Goal: Task Accomplishment & Management: Use online tool/utility

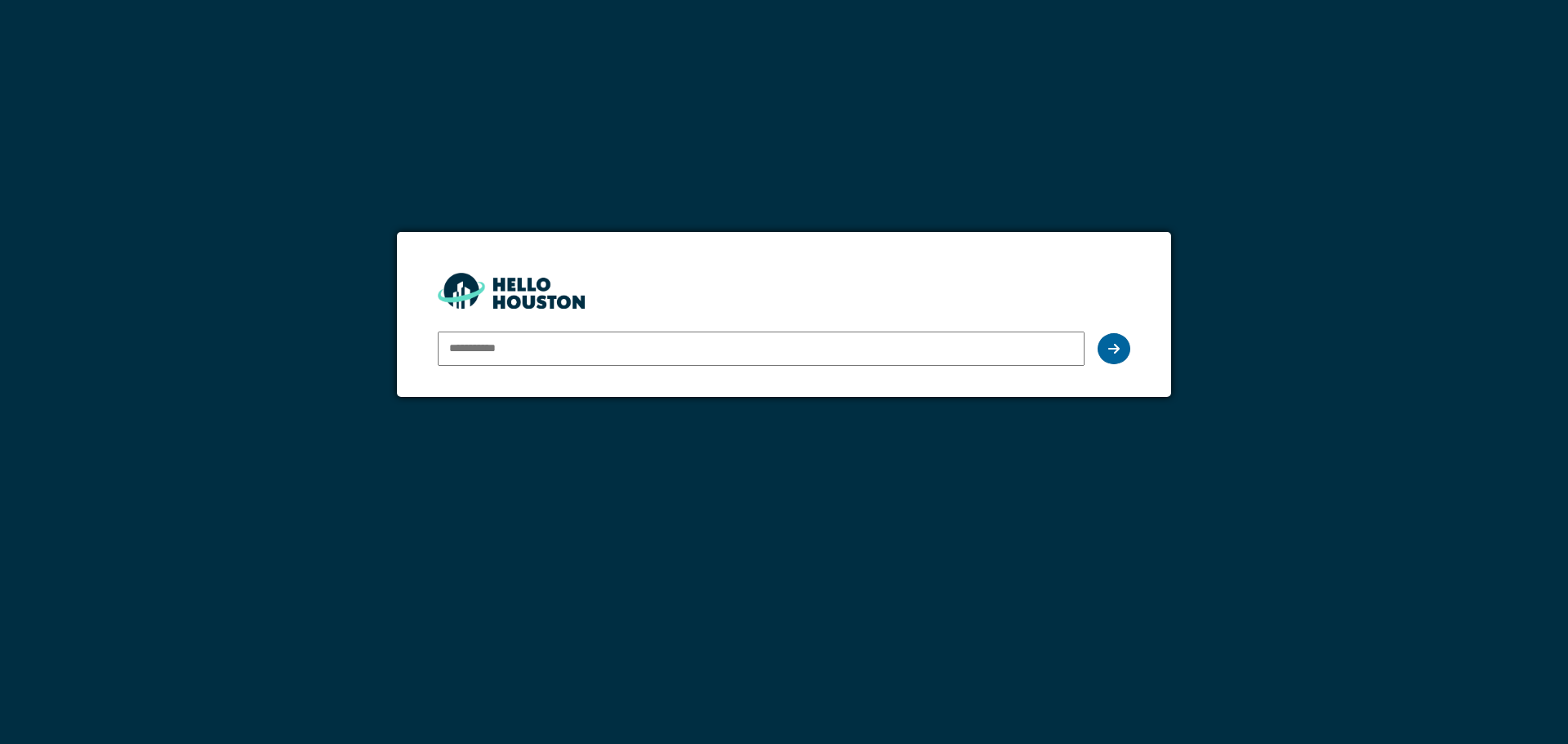
type input "**********"
click at [1115, 348] on icon at bounding box center [1114, 349] width 11 height 13
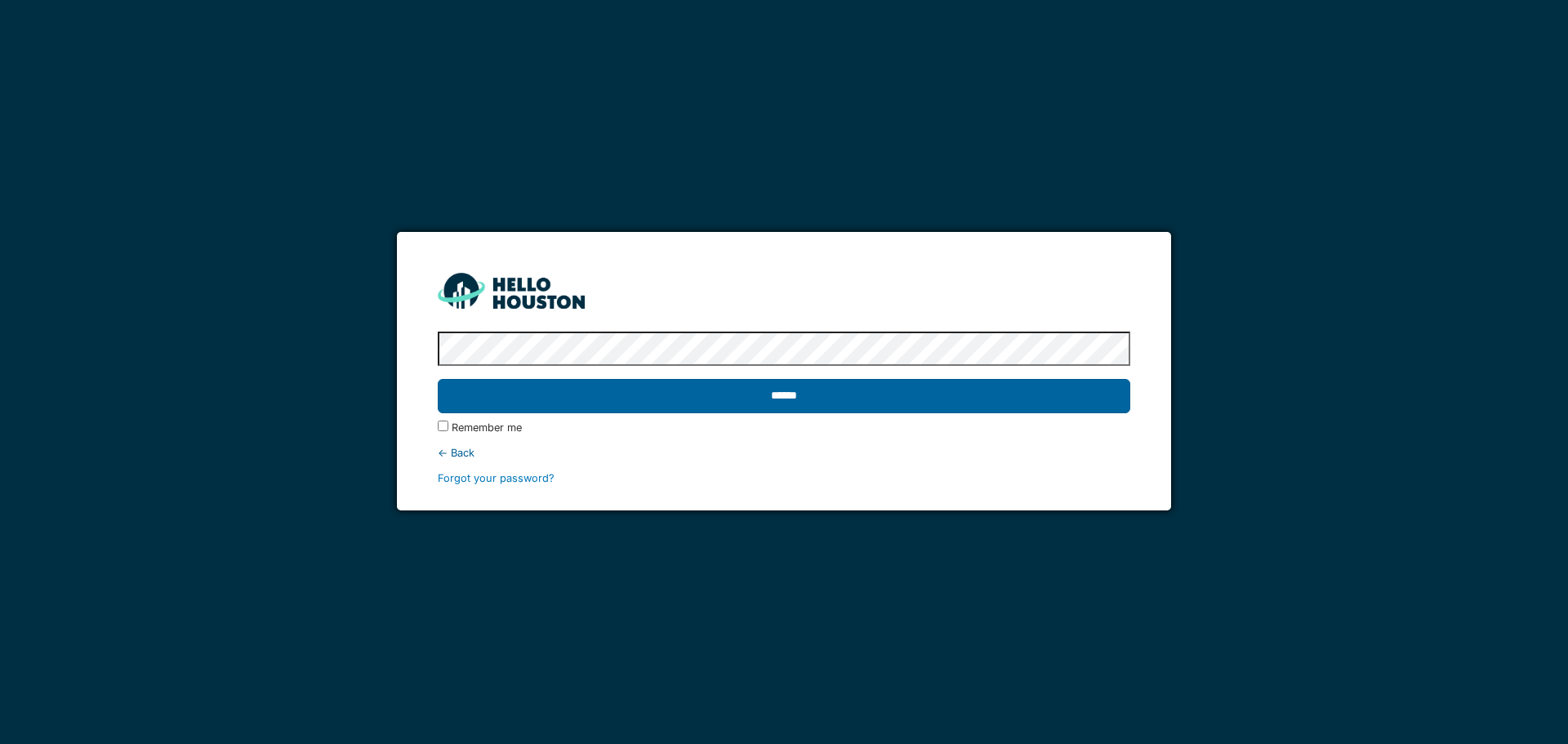
click at [773, 402] on input "******" at bounding box center [784, 395] width 692 height 34
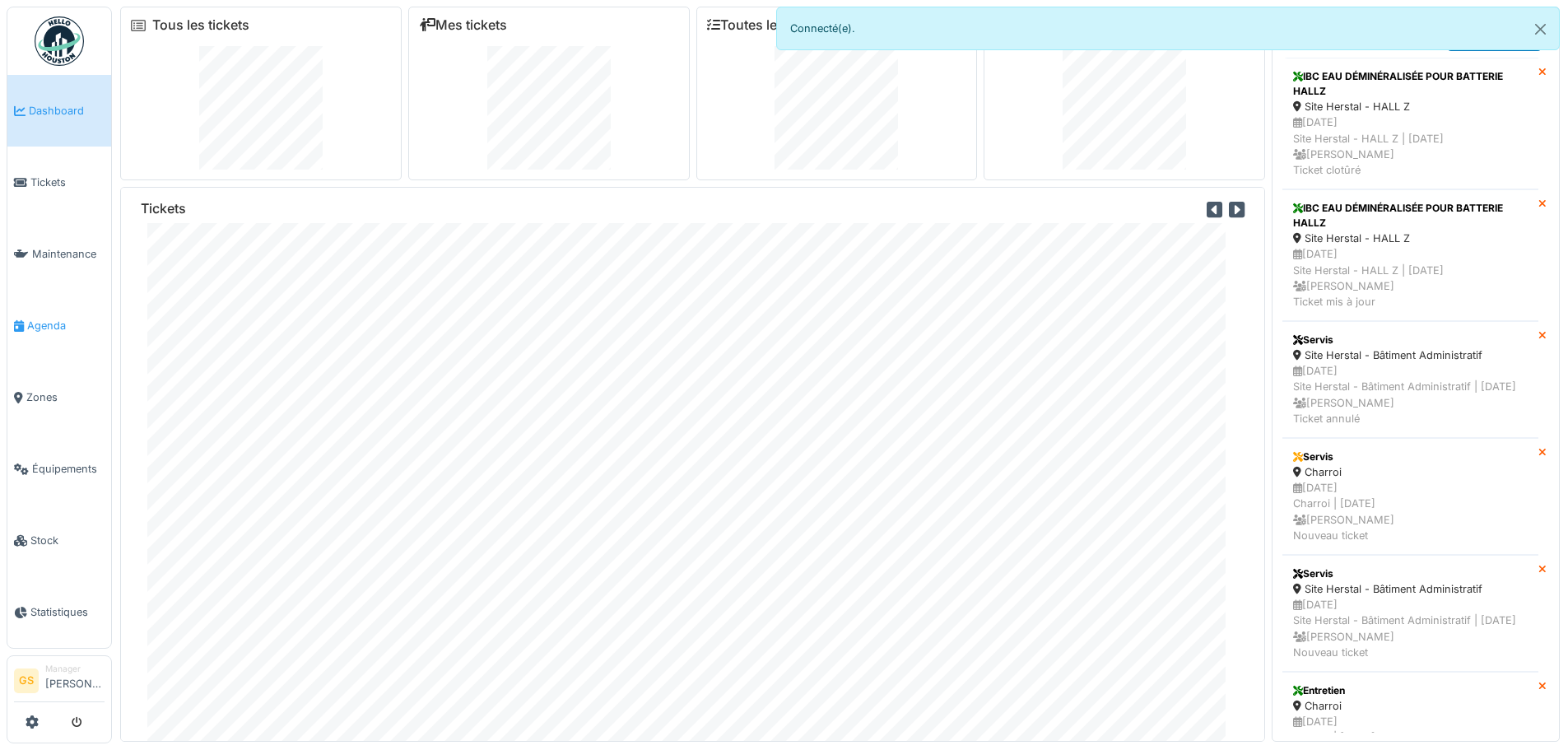
click at [35, 318] on span "Agenda" at bounding box center [66, 326] width 77 height 16
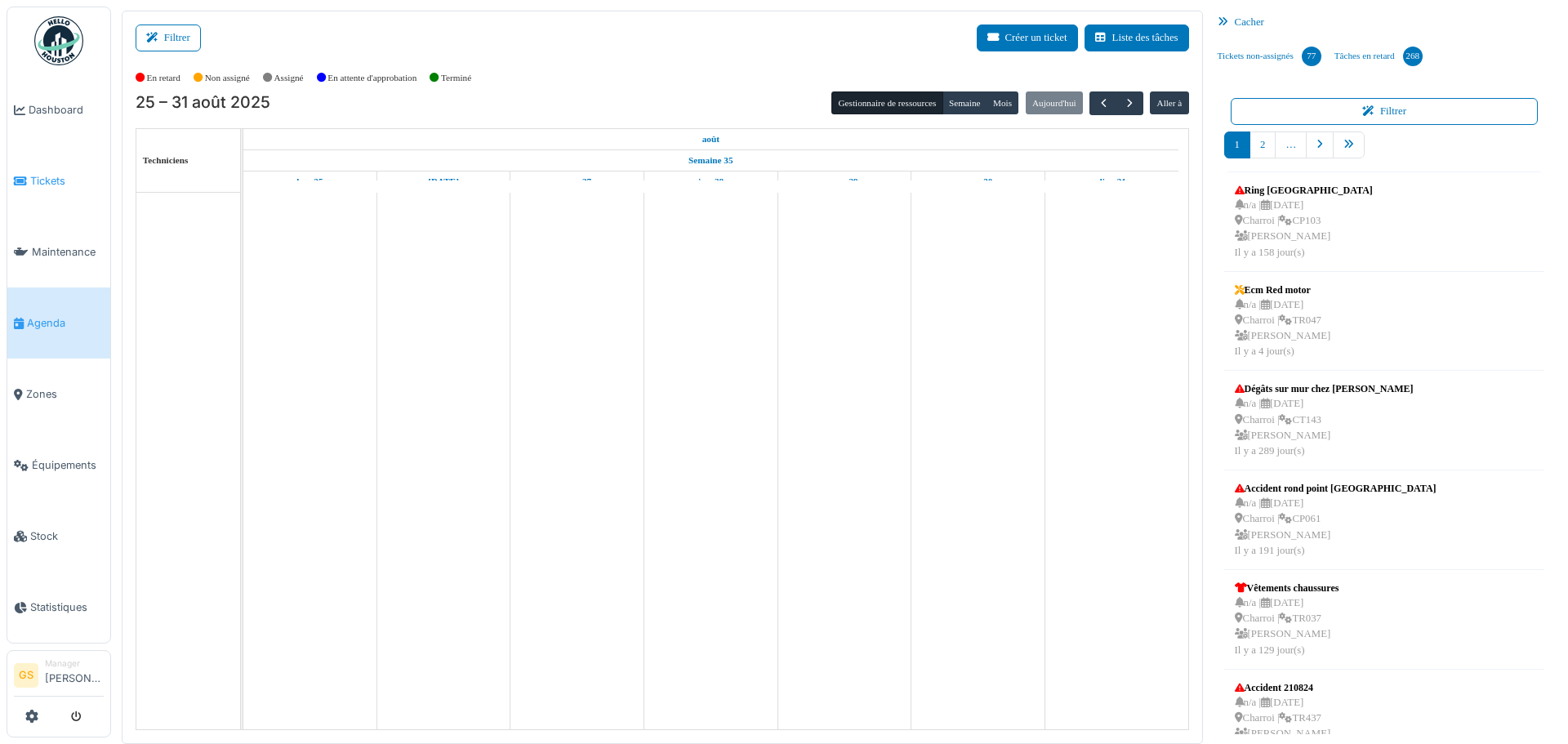
click at [59, 180] on span "Tickets" at bounding box center [66, 181] width 73 height 16
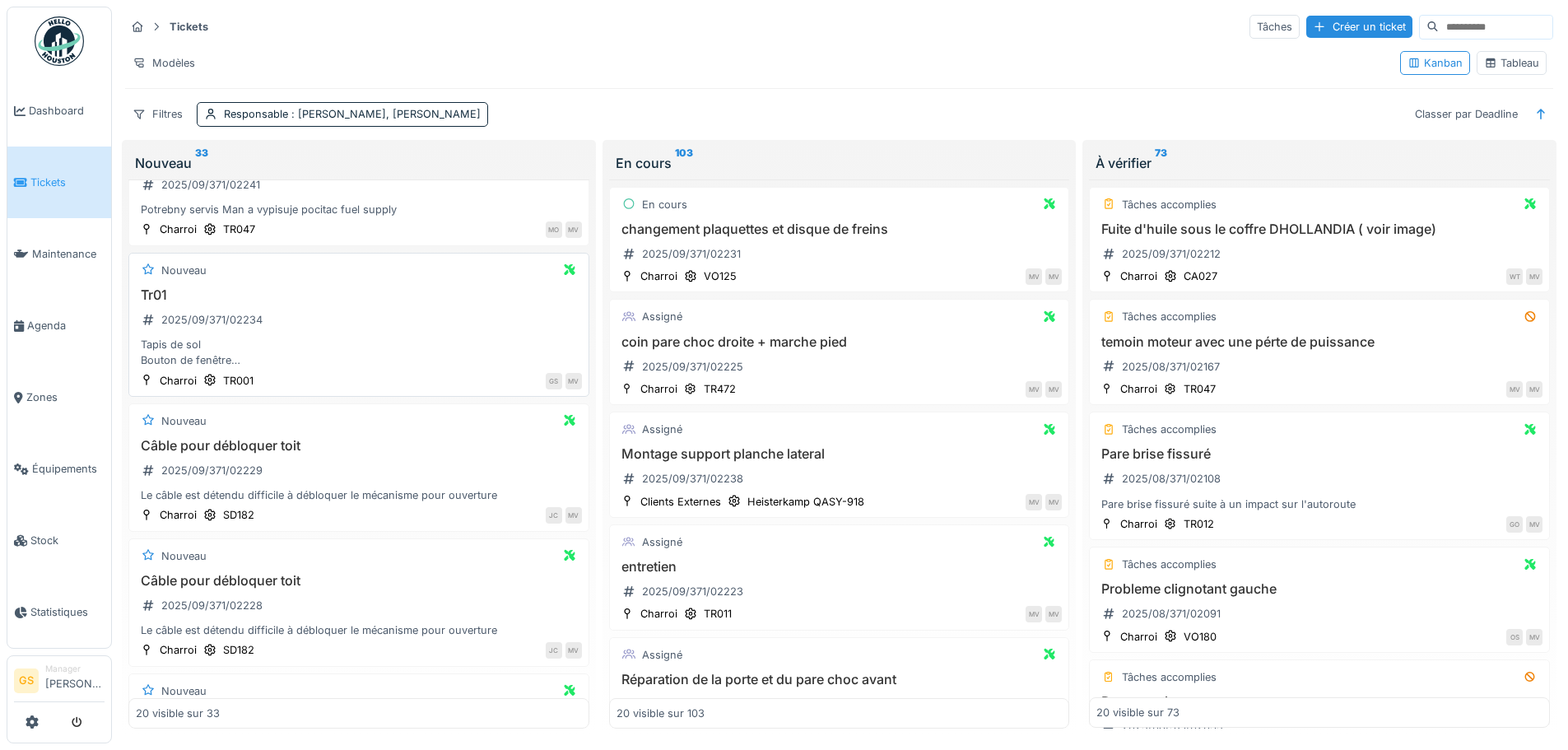
scroll to position [329, 0]
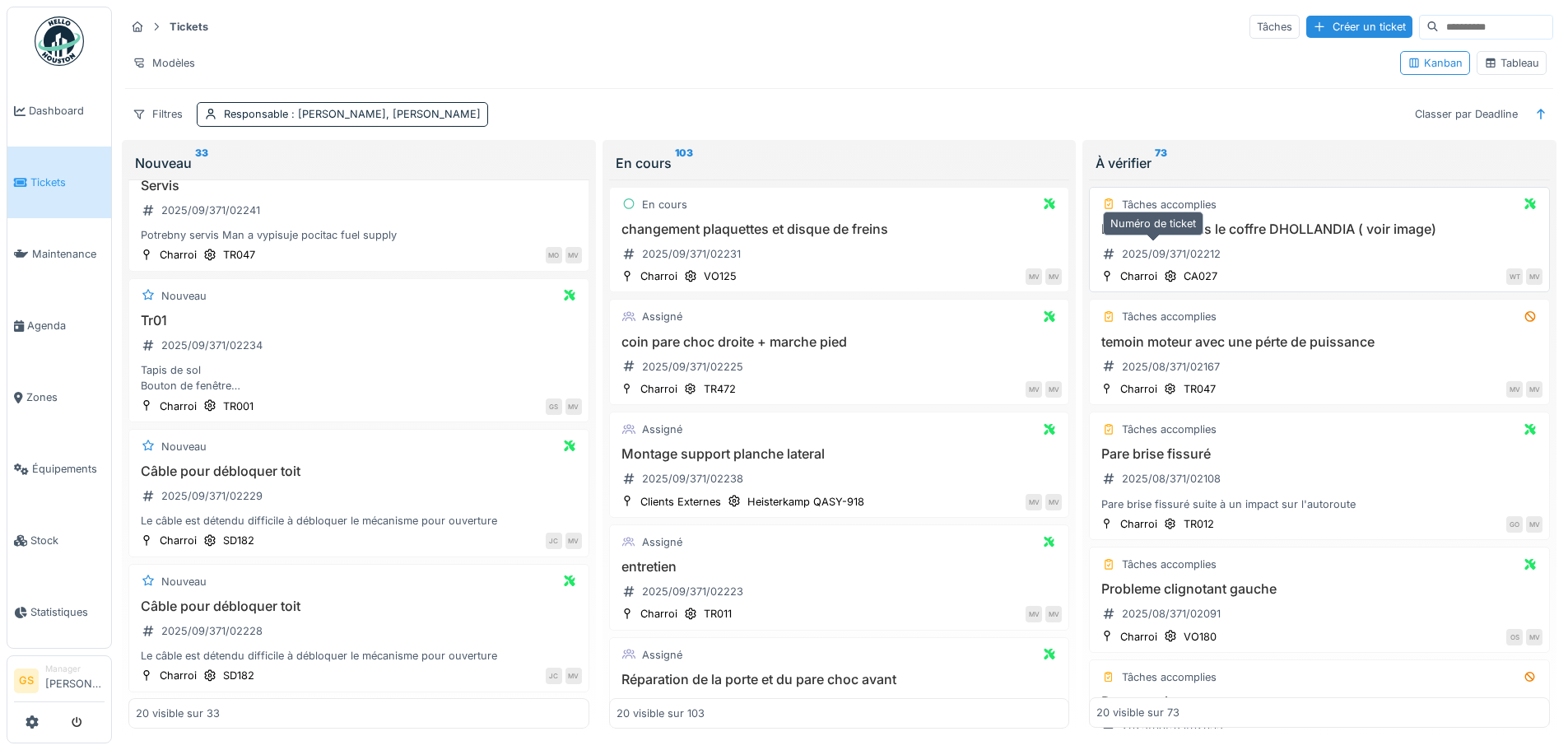
click at [1178, 252] on div "2025/09/371/02212" at bounding box center [1170, 254] width 98 height 16
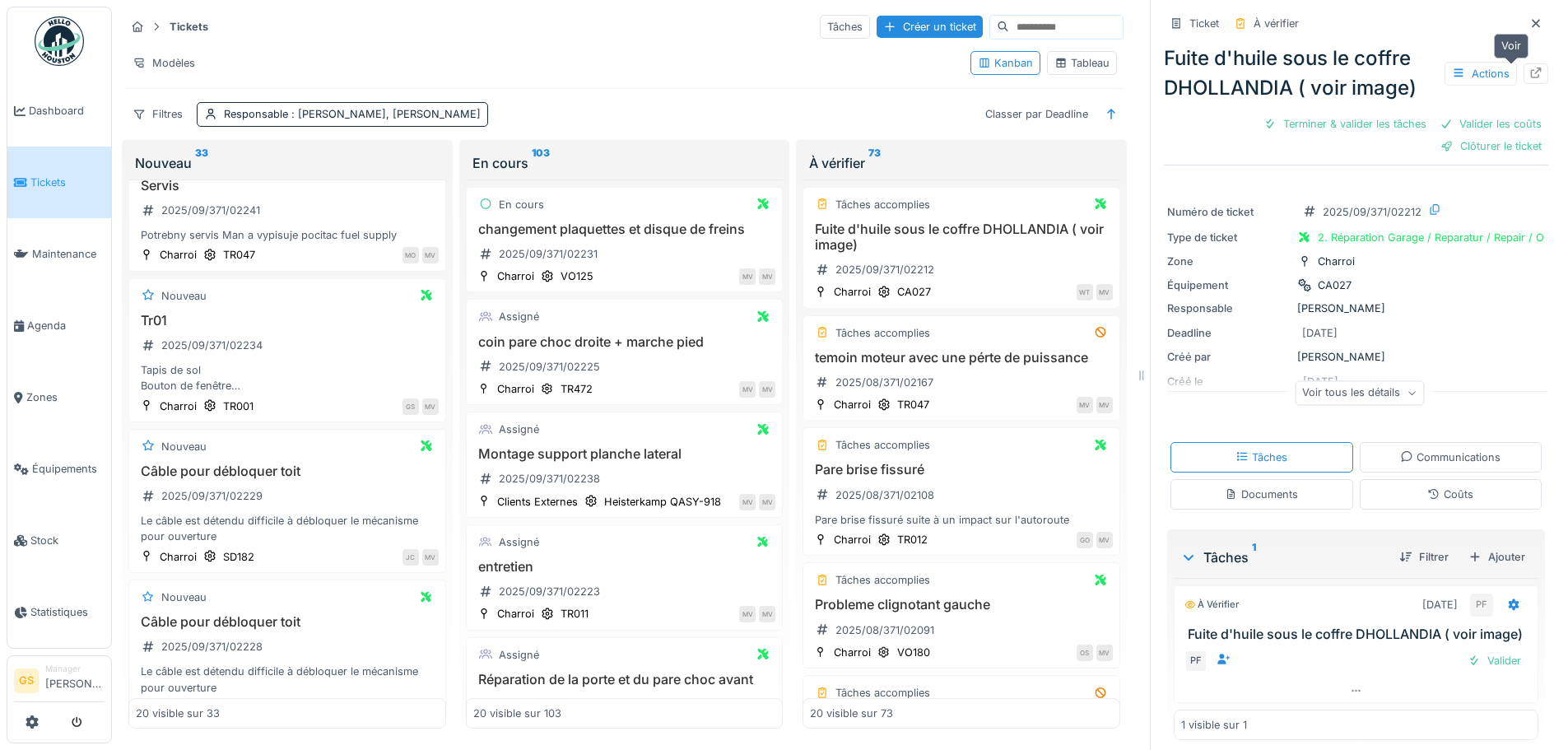
click at [1529, 67] on div at bounding box center [1535, 74] width 13 height 16
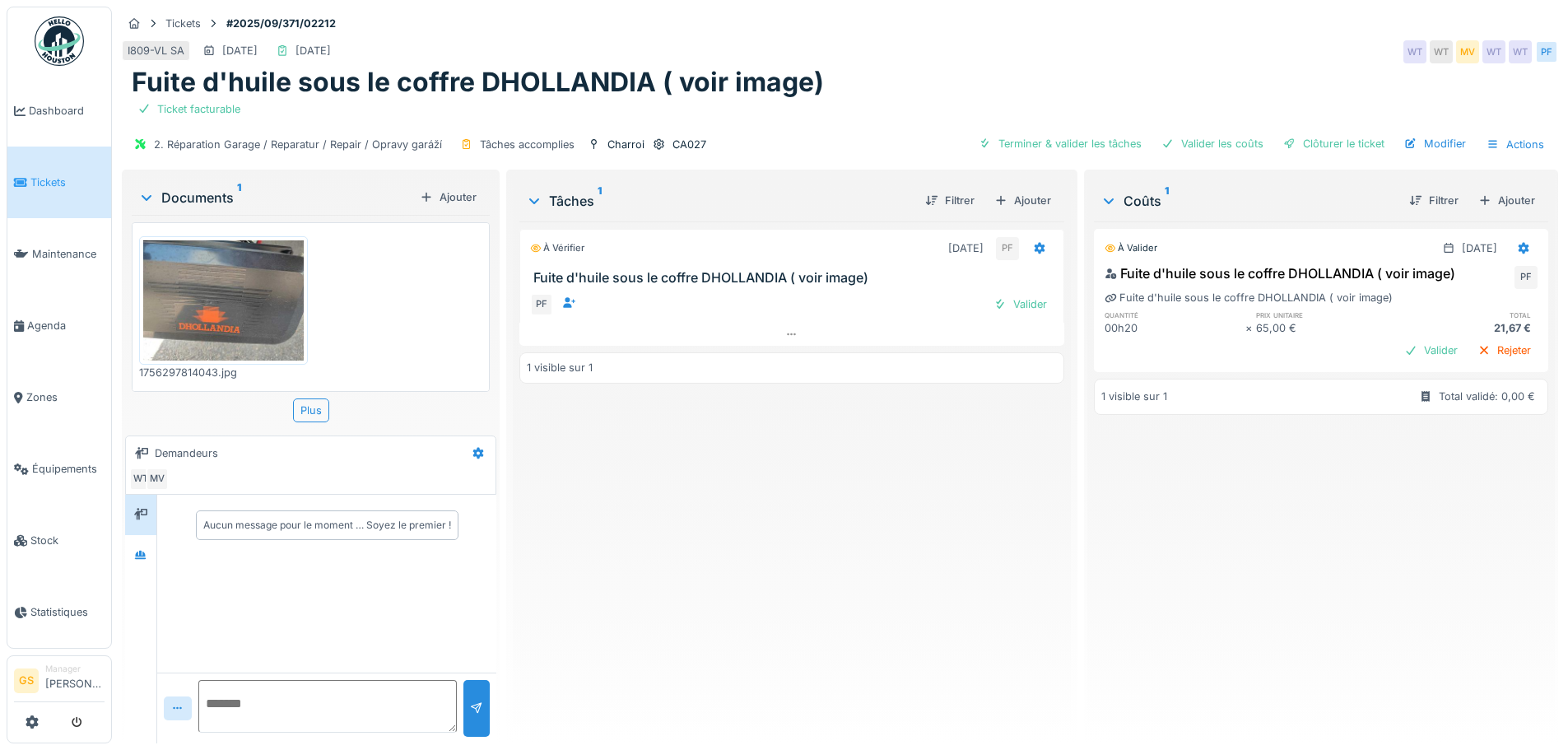
click at [203, 311] on img at bounding box center [223, 300] width 161 height 120
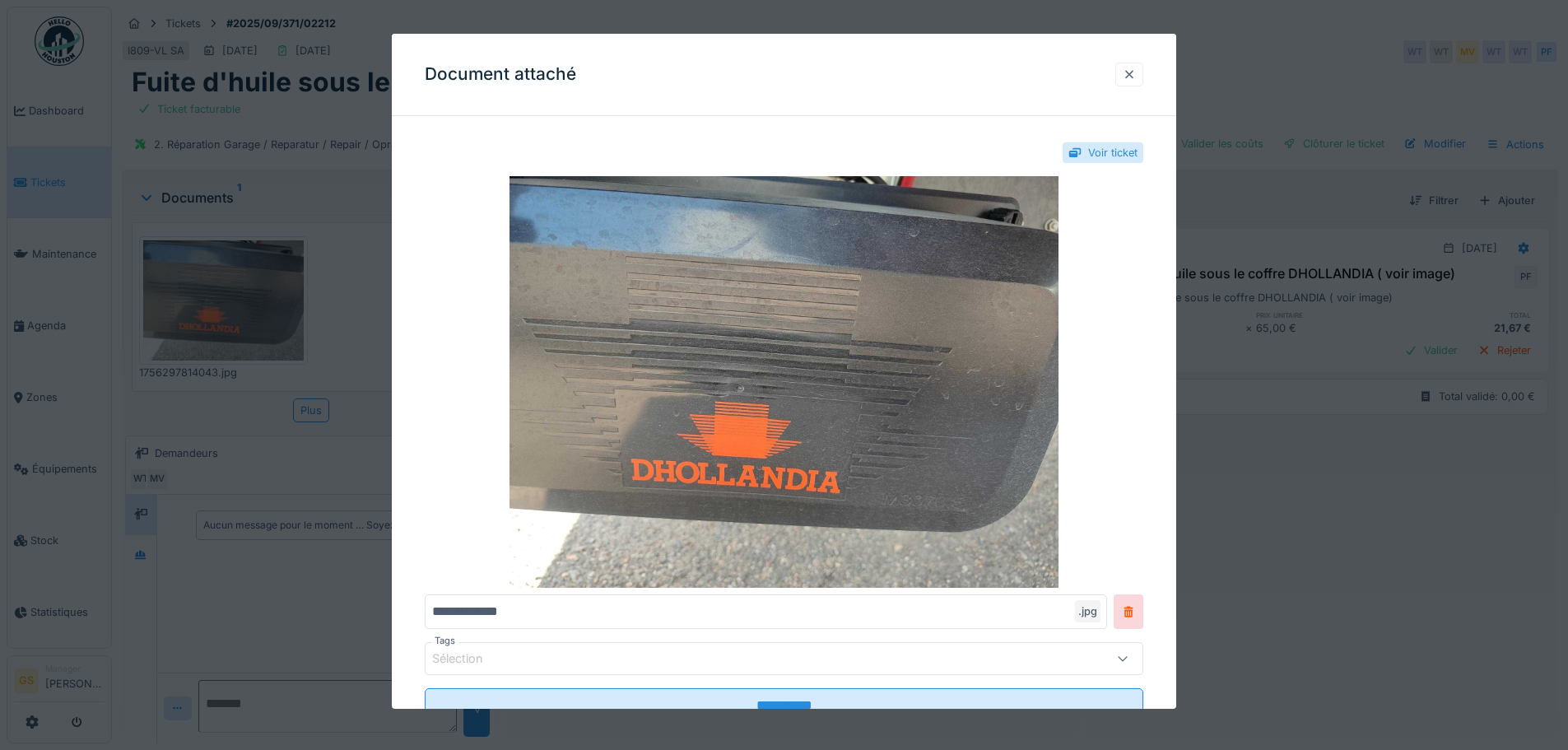
click at [1132, 74] on div at bounding box center [1129, 75] width 13 height 16
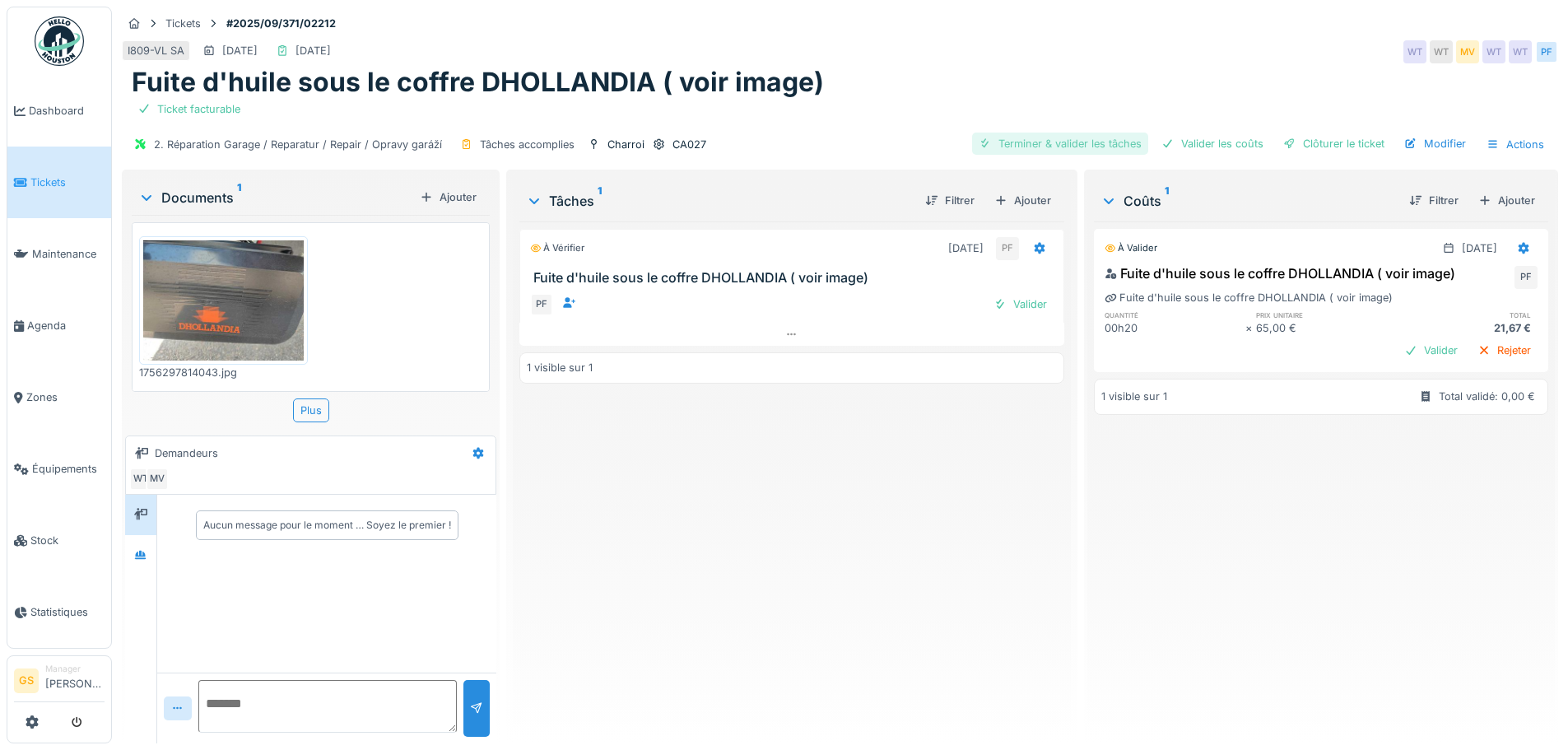
click at [1074, 147] on div "Terminer & valider les tâches" at bounding box center [1060, 143] width 176 height 22
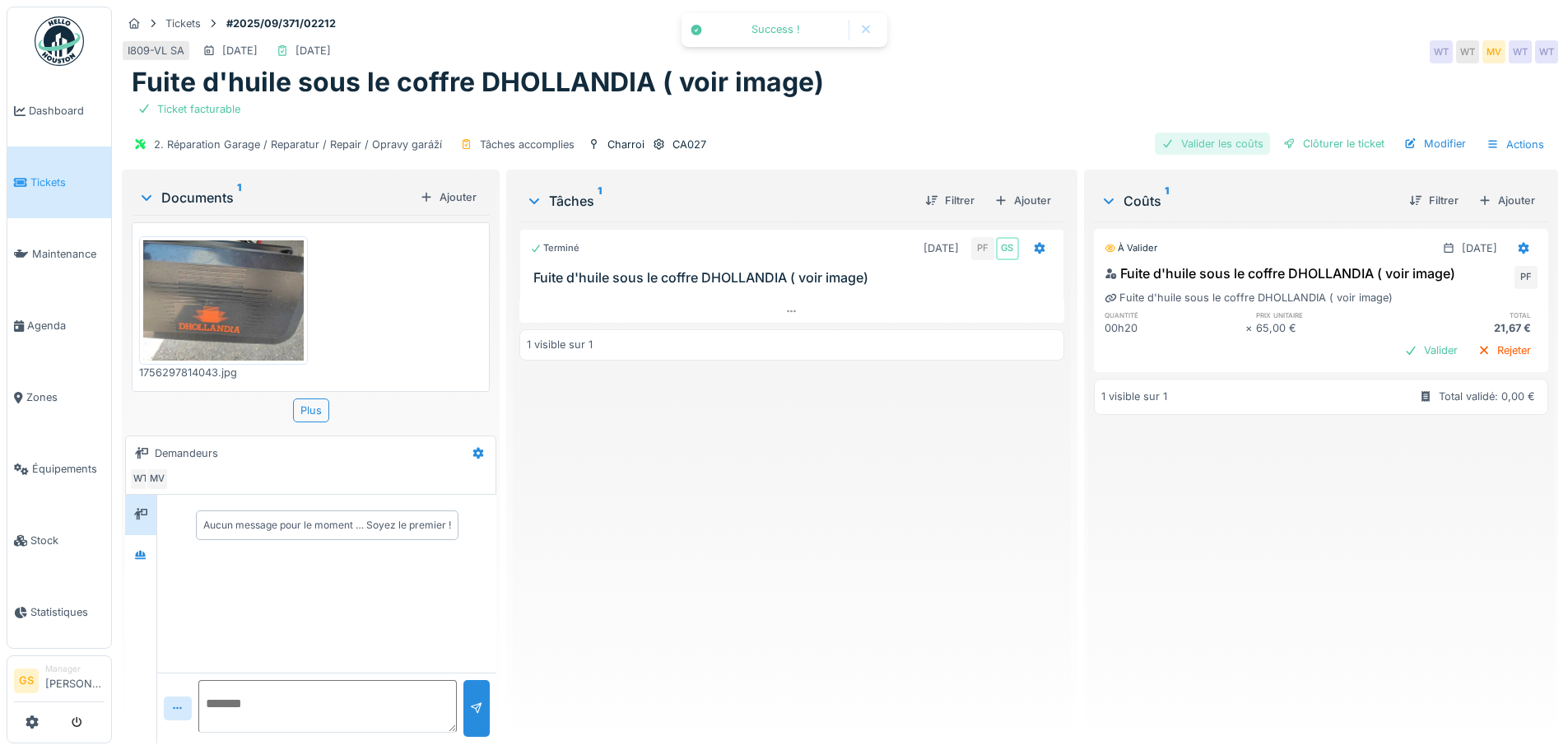
click at [1185, 146] on div "Valider les coûts" at bounding box center [1212, 143] width 115 height 22
click at [1216, 146] on div "2. Réparation Garage / Reparatur / Repair / Opravy garáží Tâches accomplies Cha…" at bounding box center [839, 145] width 1437 height 37
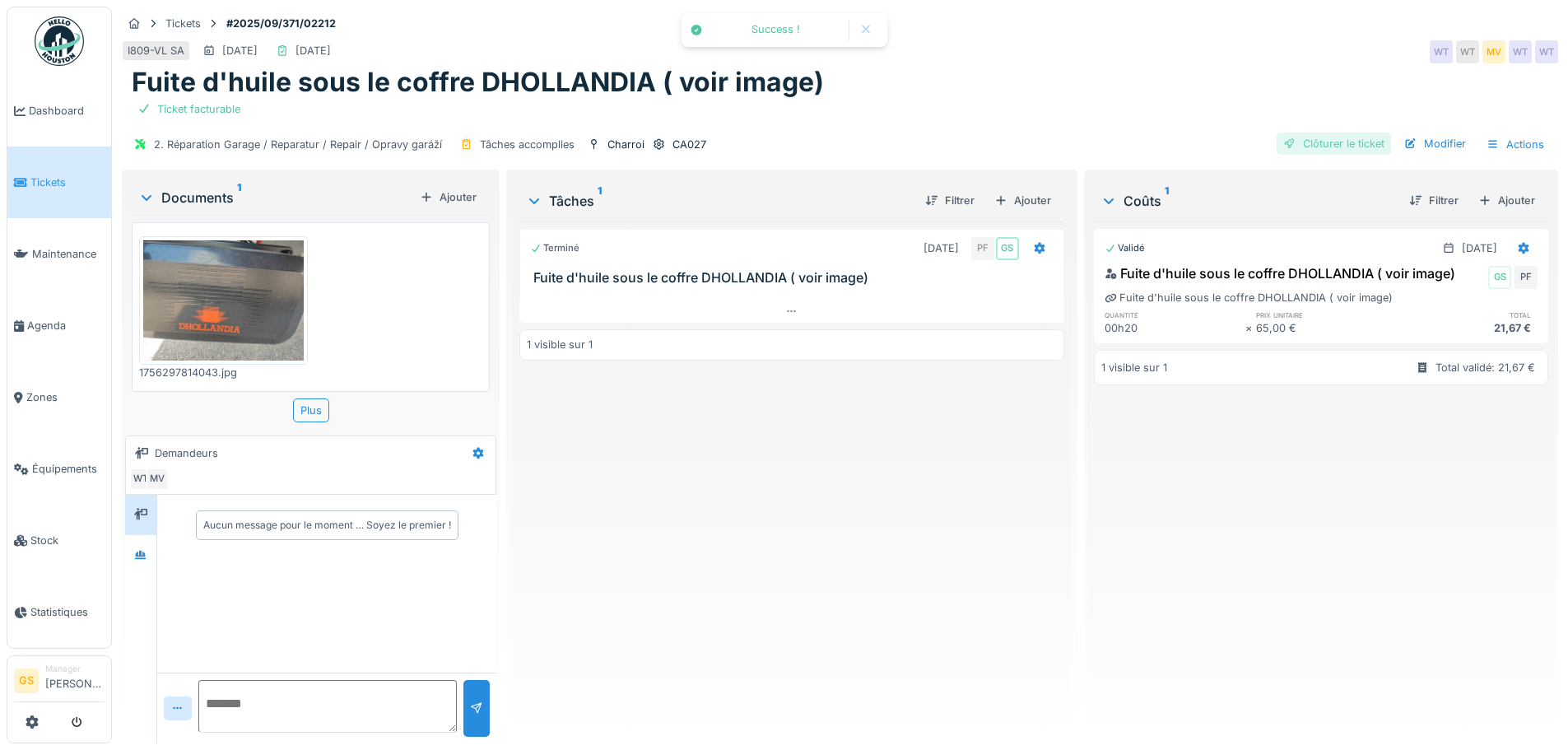
click at [1305, 144] on div "Clôturer le ticket" at bounding box center [1334, 143] width 114 height 22
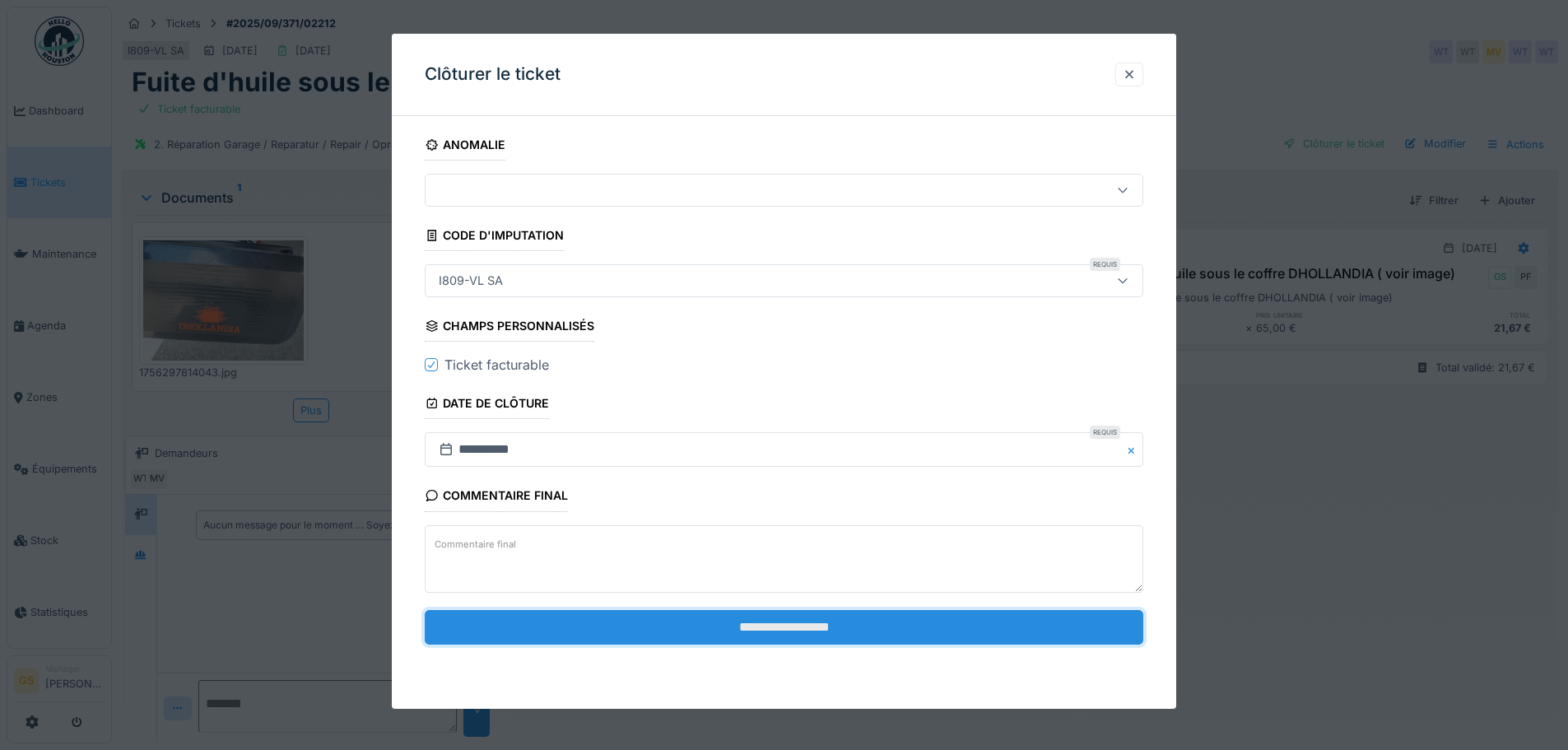
click at [721, 630] on input "**********" at bounding box center [784, 627] width 719 height 35
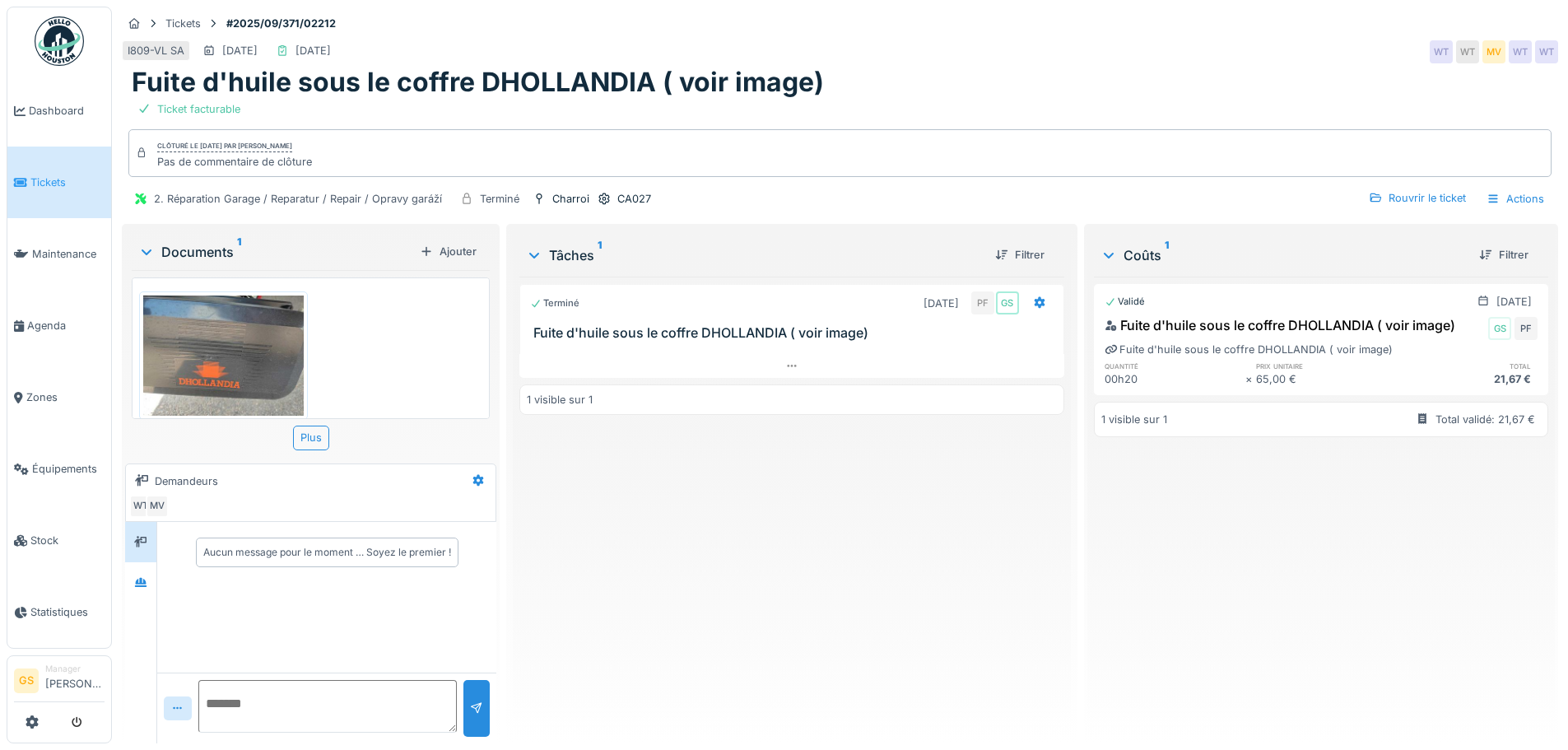
click at [34, 186] on span "Tickets" at bounding box center [67, 183] width 74 height 16
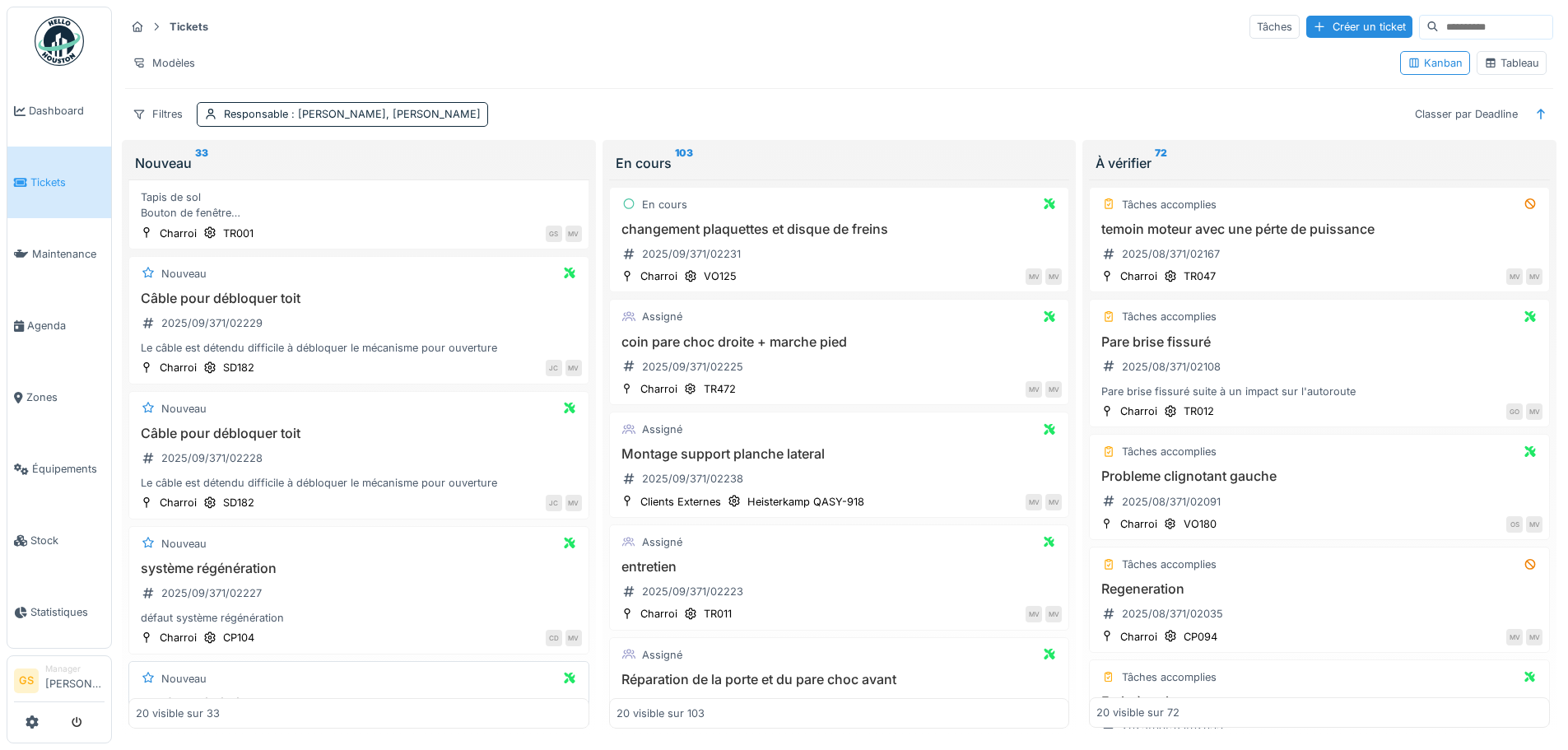
scroll to position [494, 0]
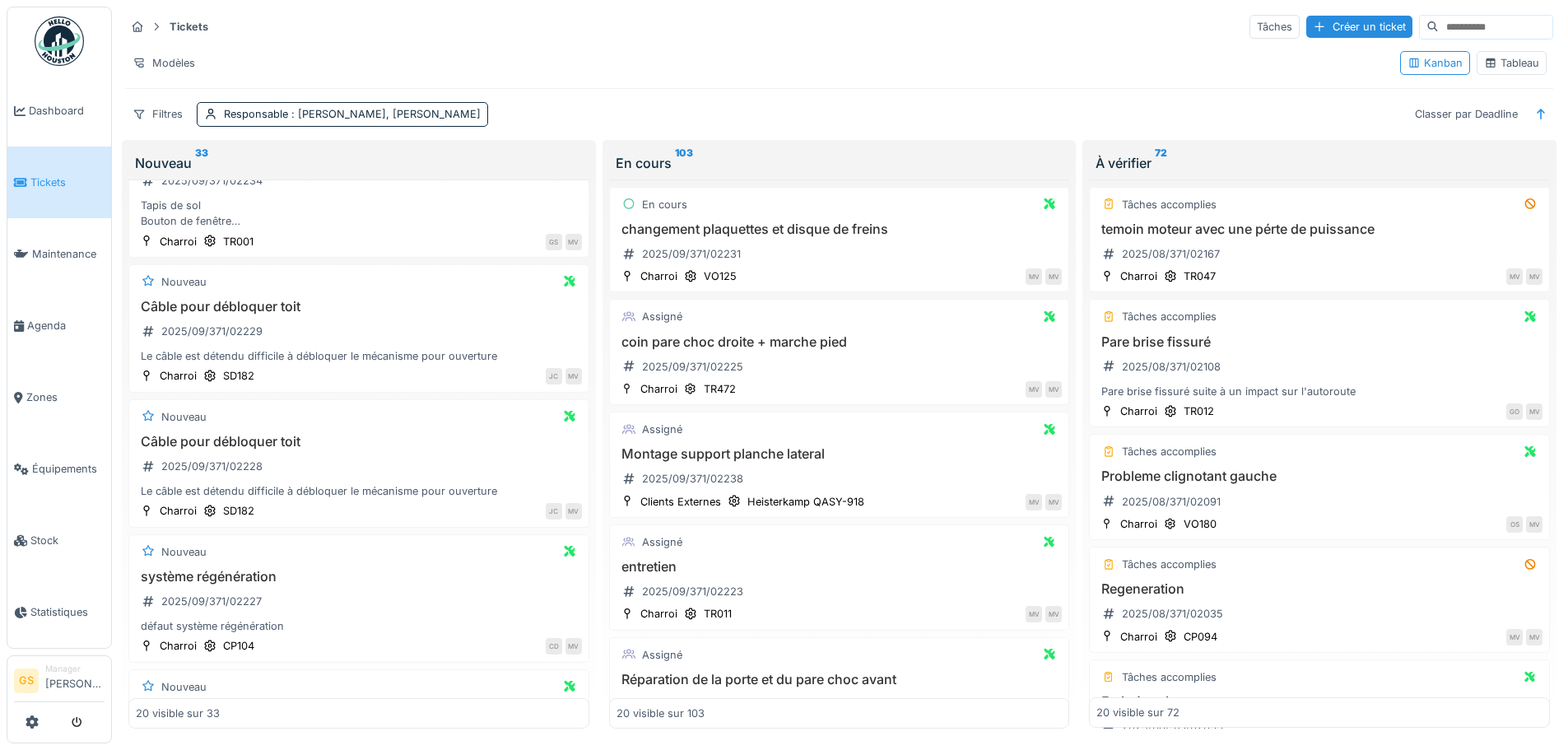
click at [35, 178] on span "Tickets" at bounding box center [67, 183] width 74 height 16
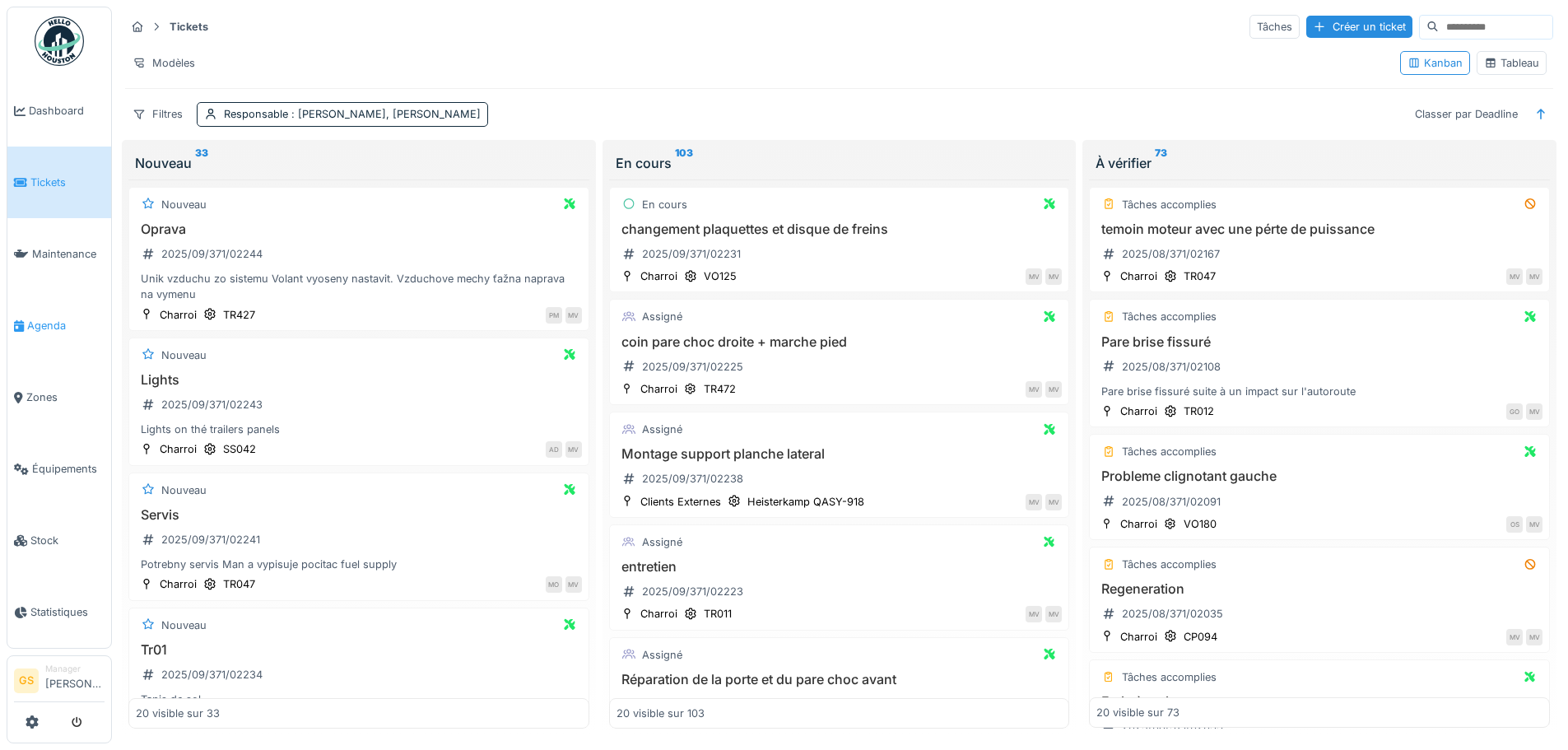
click at [49, 318] on span "Agenda" at bounding box center [66, 326] width 77 height 16
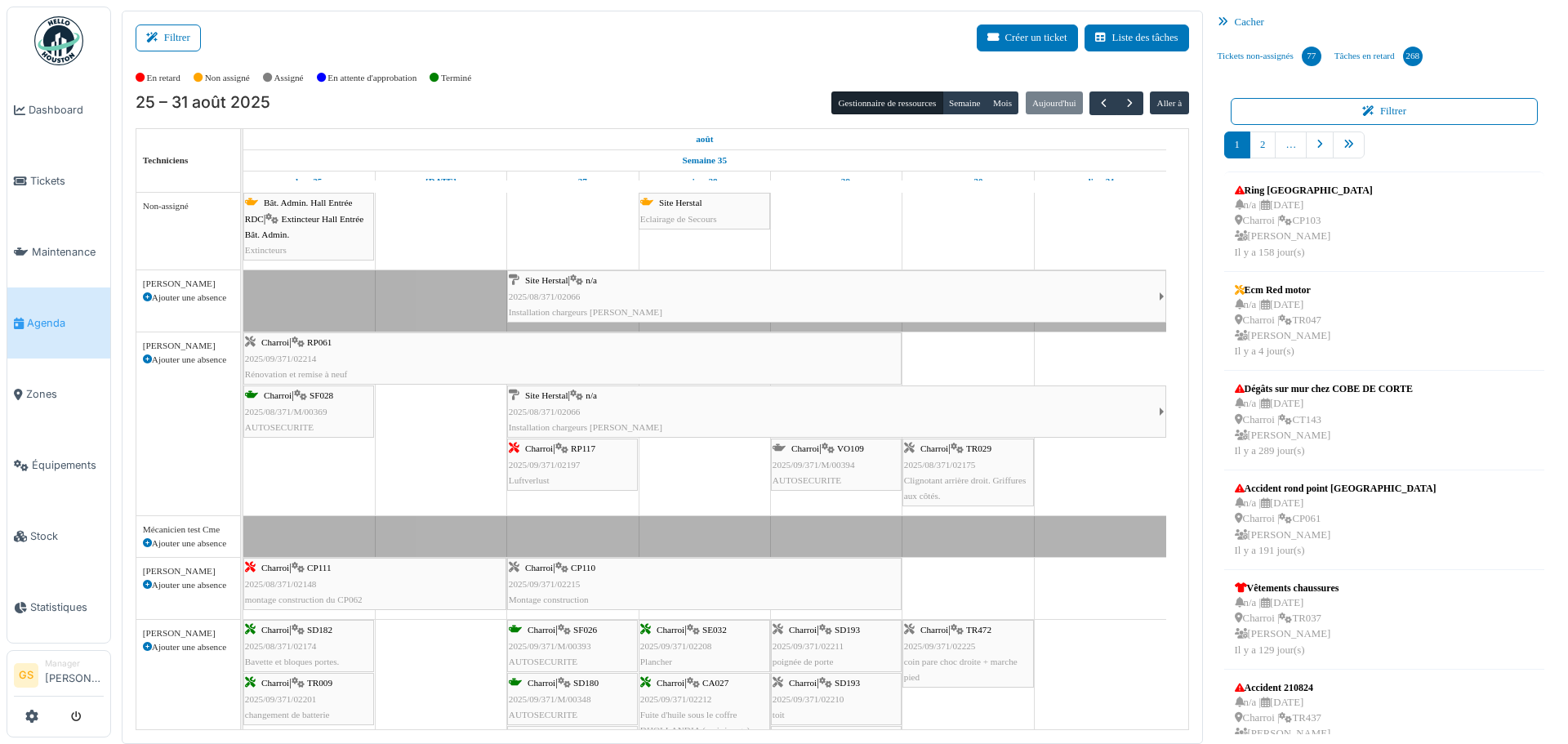
scroll to position [4, 0]
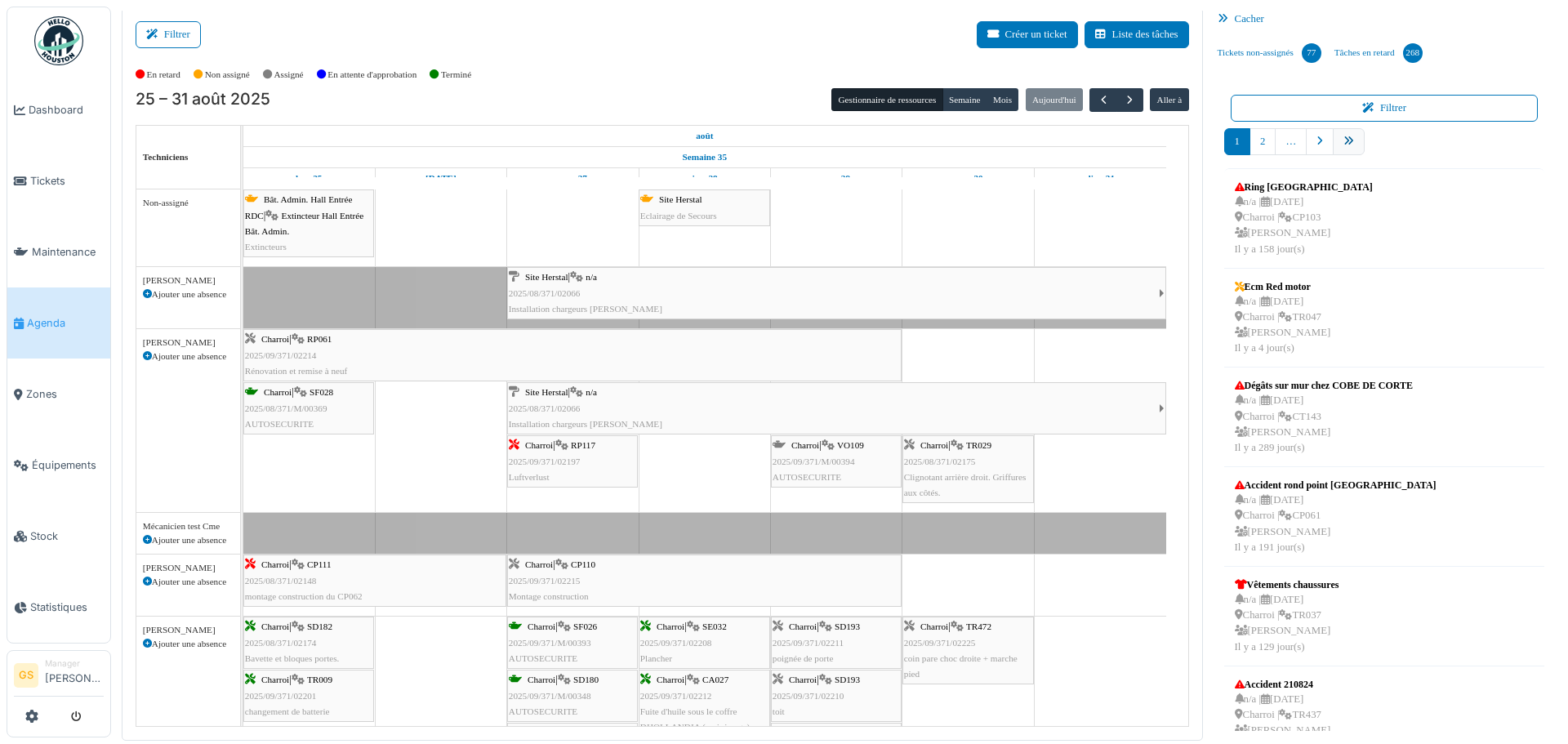
click at [1343, 141] on icon "pager" at bounding box center [1349, 142] width 11 height 11
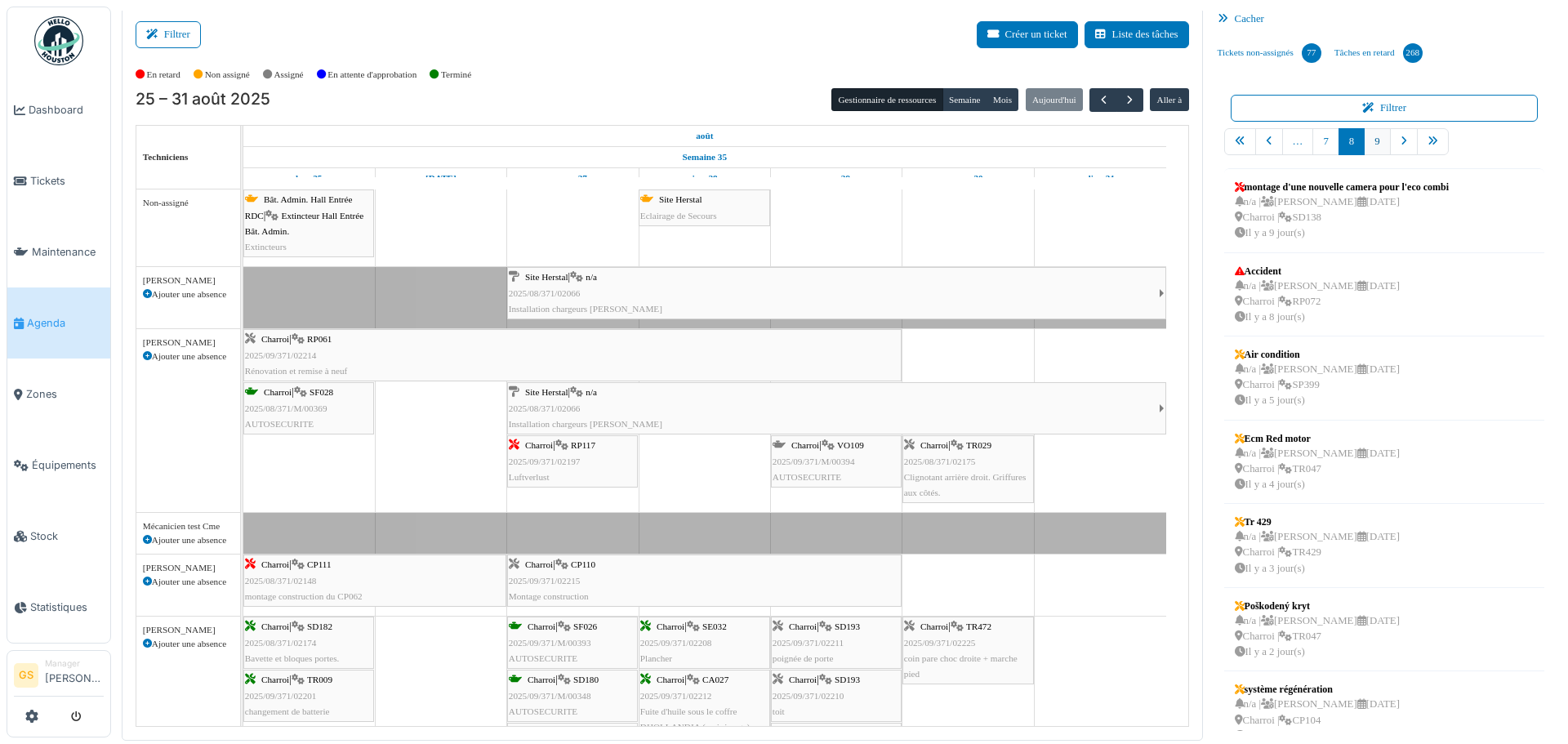
click at [1372, 143] on link "9" at bounding box center [1377, 142] width 26 height 27
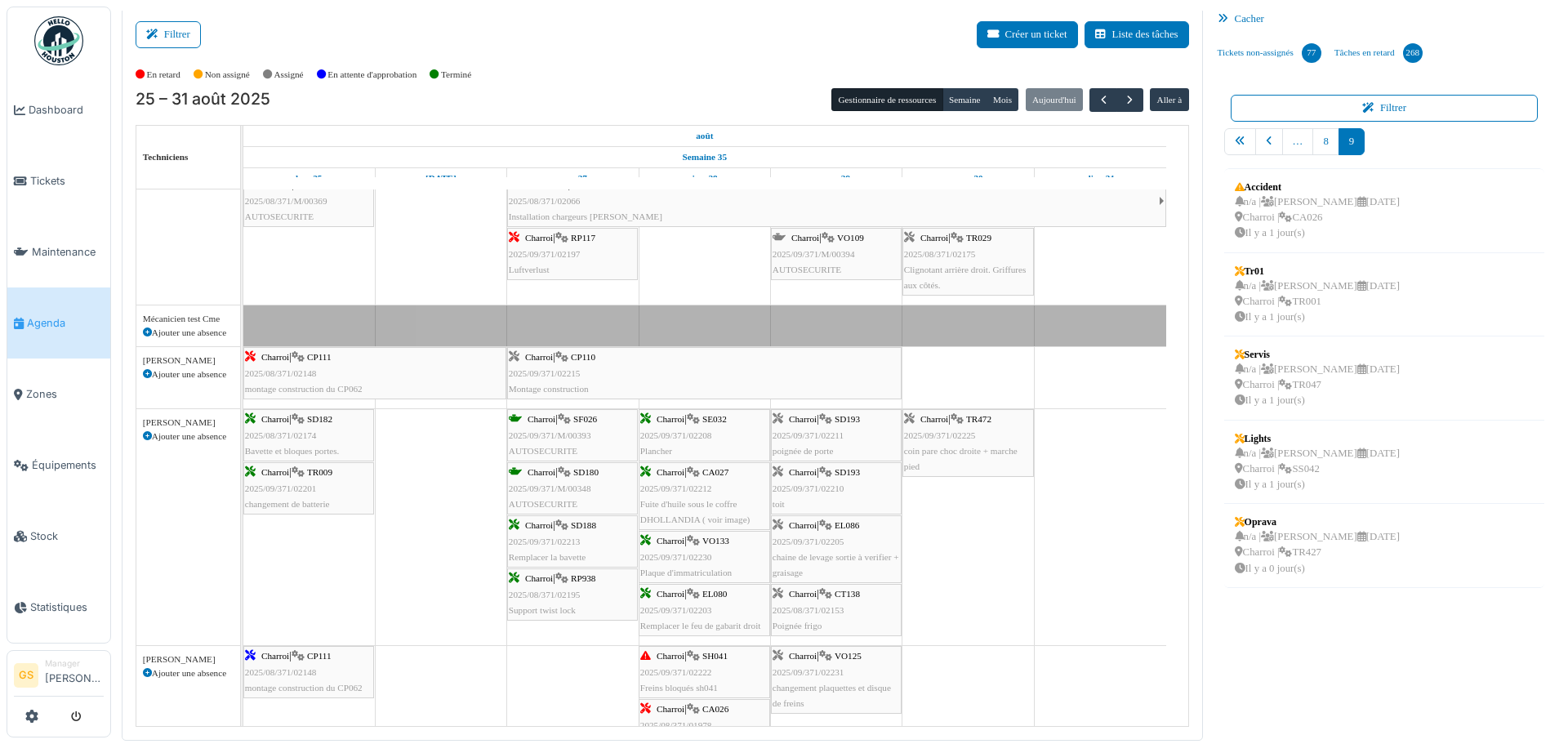
scroll to position [245, 0]
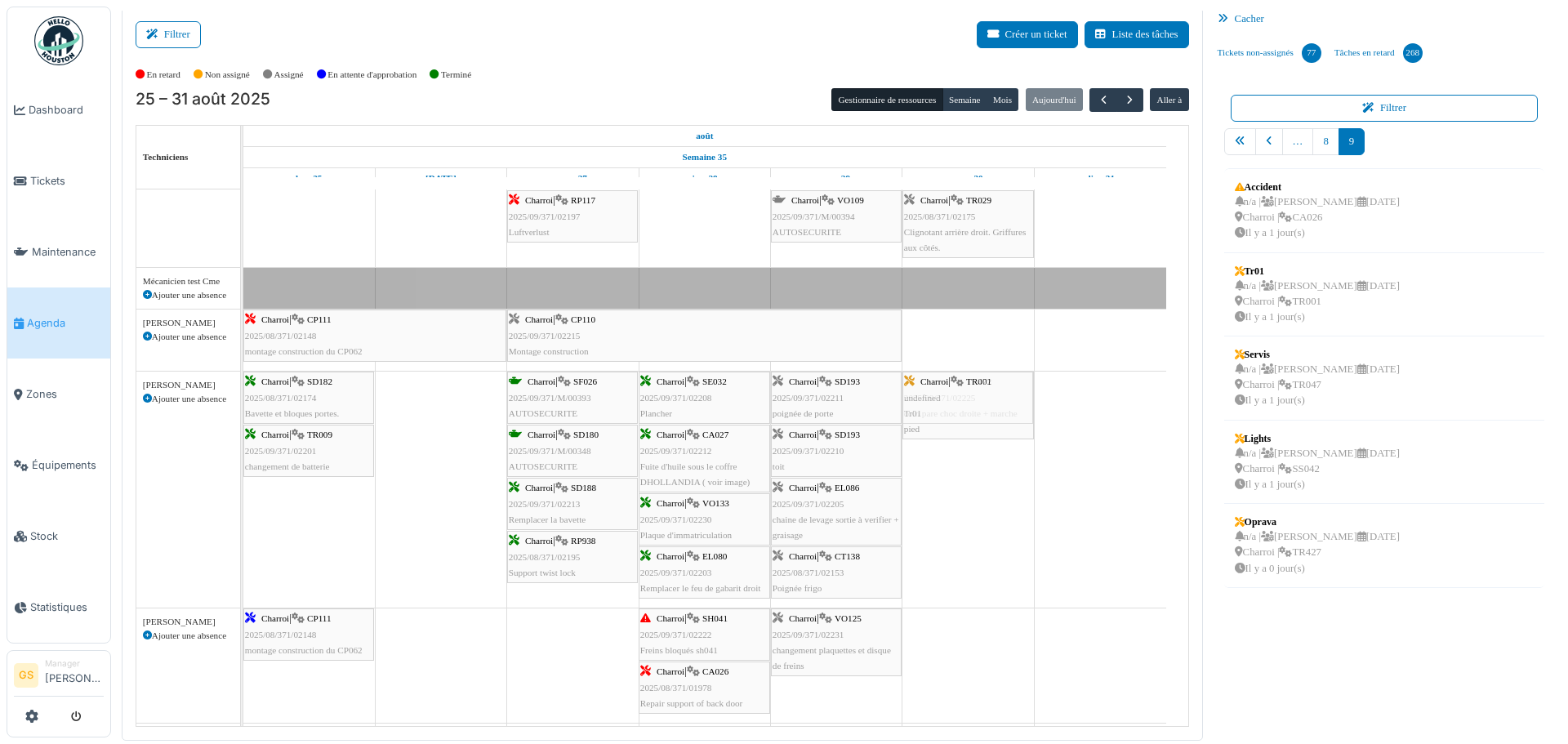
drag, startPoint x: 1280, startPoint y: 273, endPoint x: 983, endPoint y: 497, distance: 372.0
click at [983, 497] on div "Filtrer Créer un ticket Liste des tâches Afficher les tâches non assignées *** …" at bounding box center [839, 373] width 1452 height 733
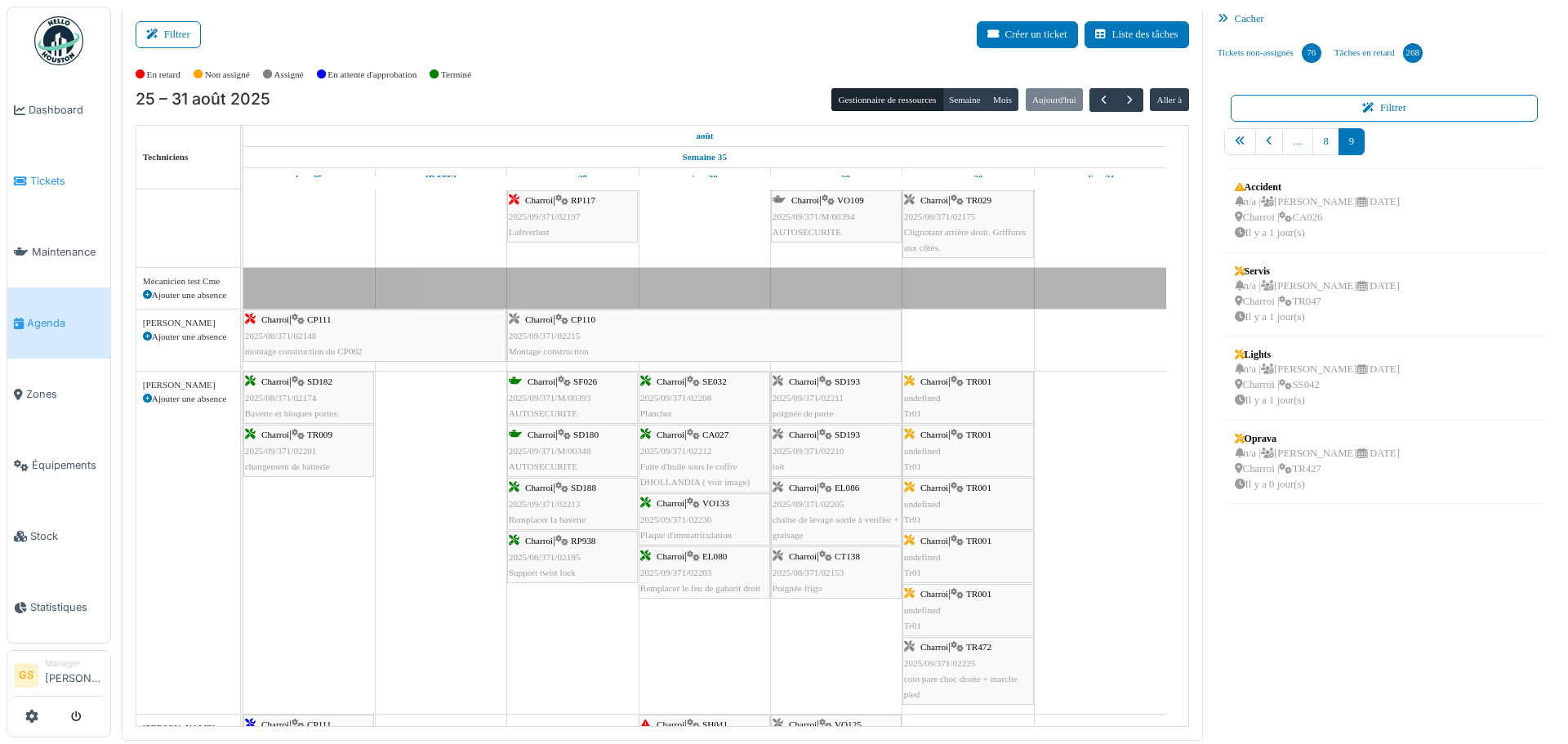
click at [46, 174] on span "Tickets" at bounding box center [66, 181] width 73 height 16
